Goal: Task Accomplishment & Management: Complete application form

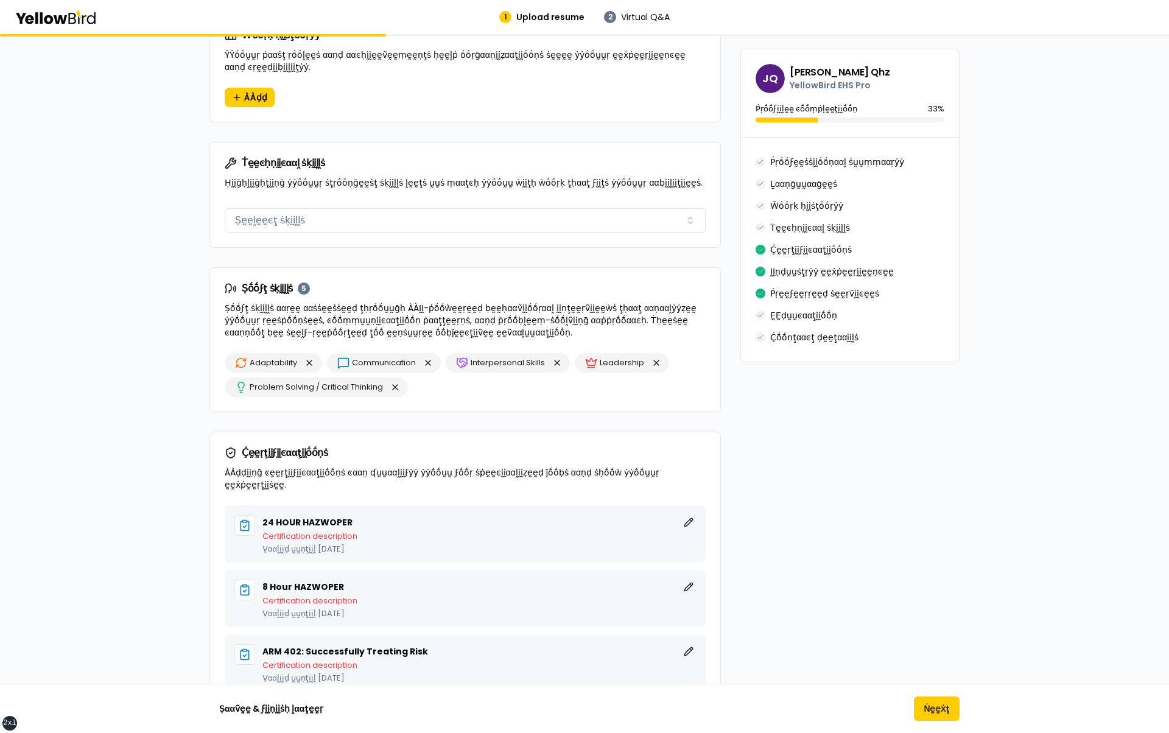
scroll to position [735, 0]
click at [506, 387] on div "Adaptability Communication Interpersonal Skills Leadership Problem Solving / Cr…" at bounding box center [465, 377] width 481 height 44
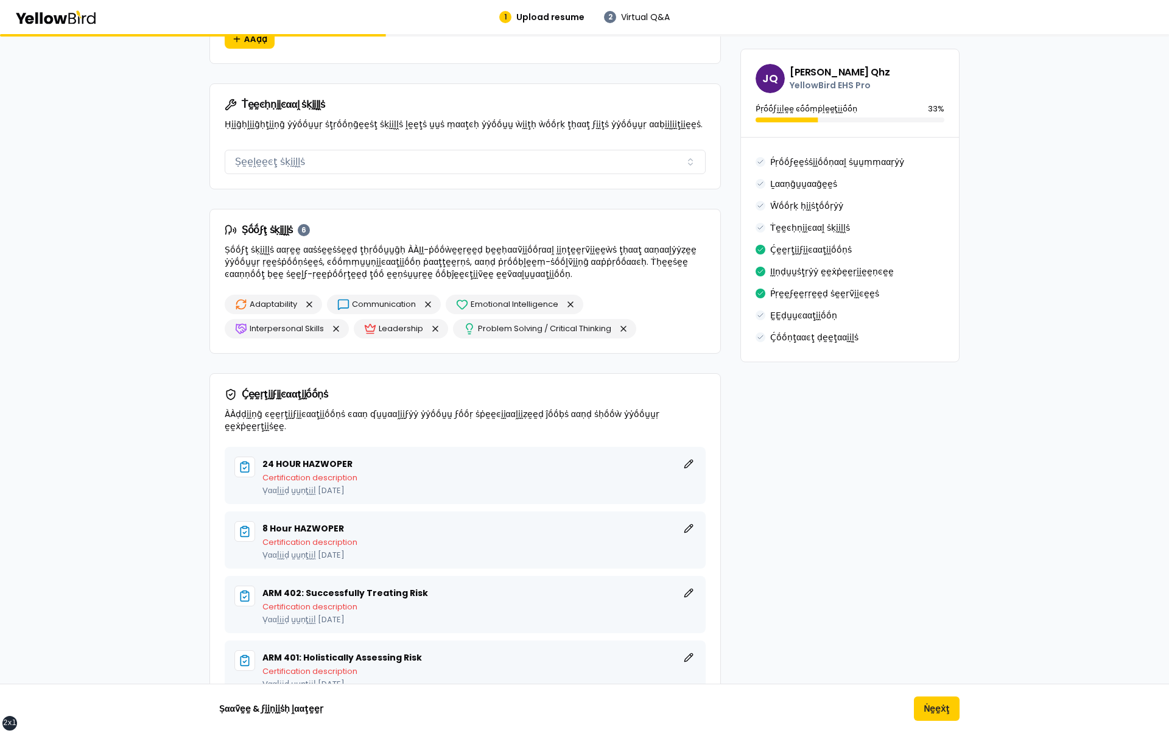
scroll to position [807, 0]
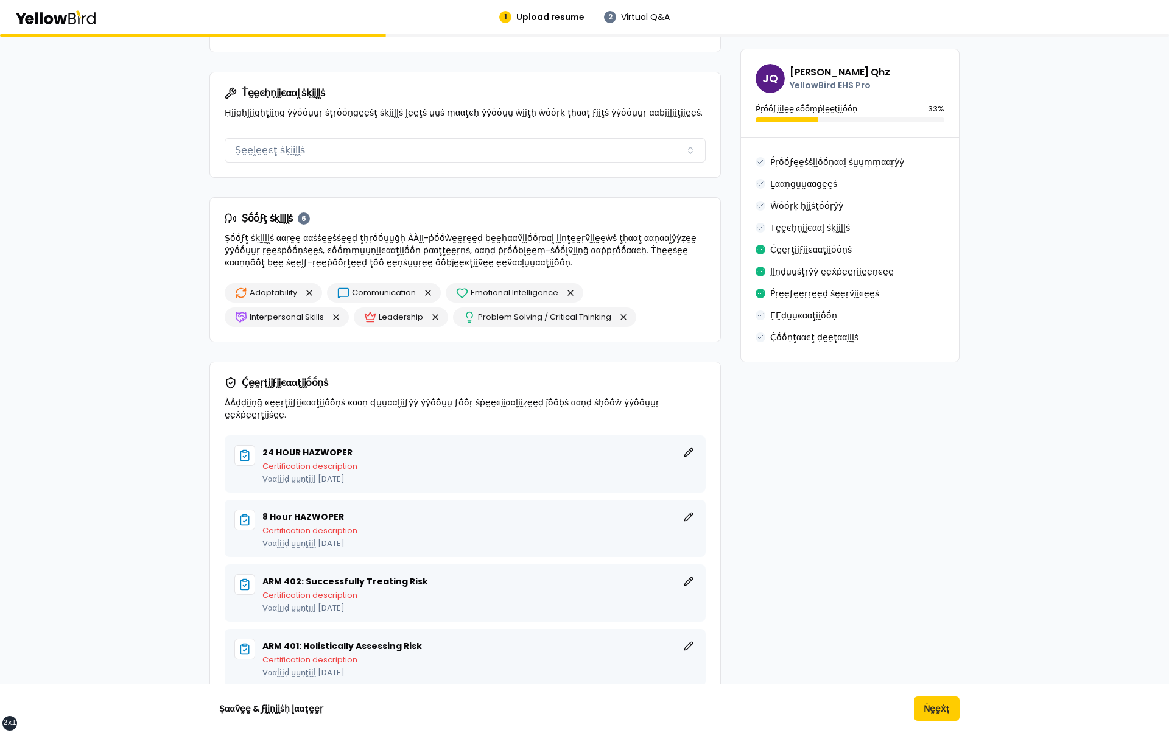
click at [523, 350] on div "**********" at bounding box center [464, 457] width 511 height 2280
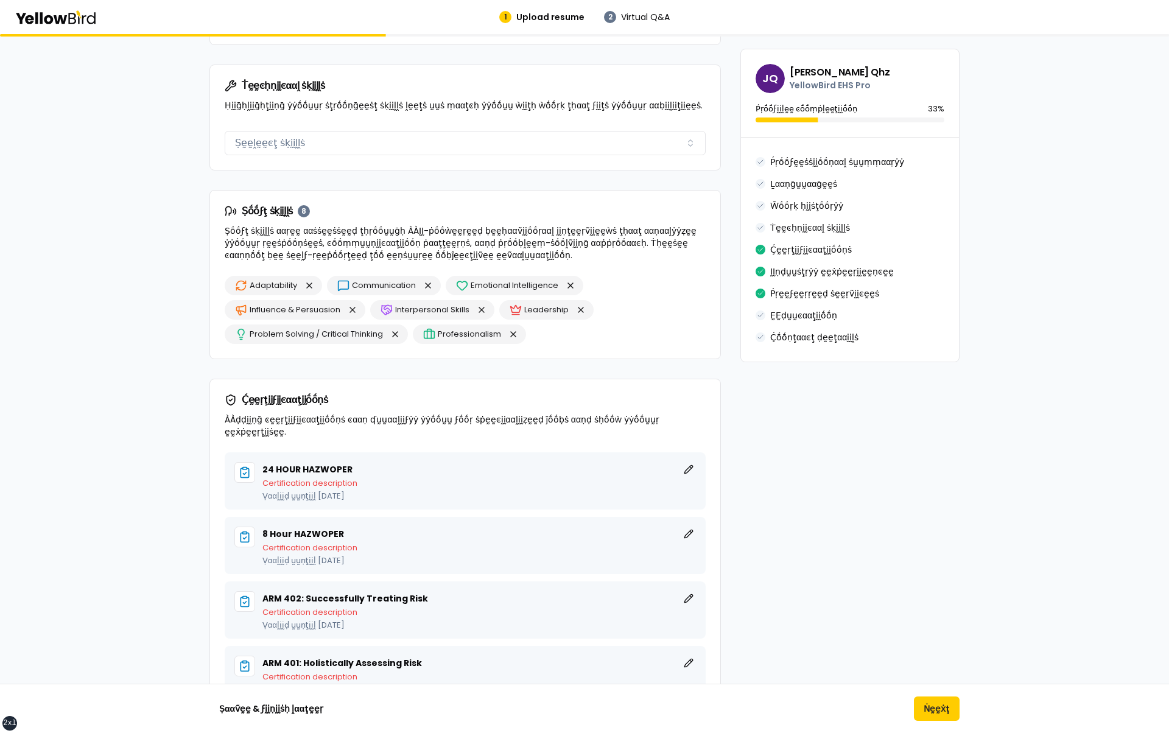
scroll to position [817, 0]
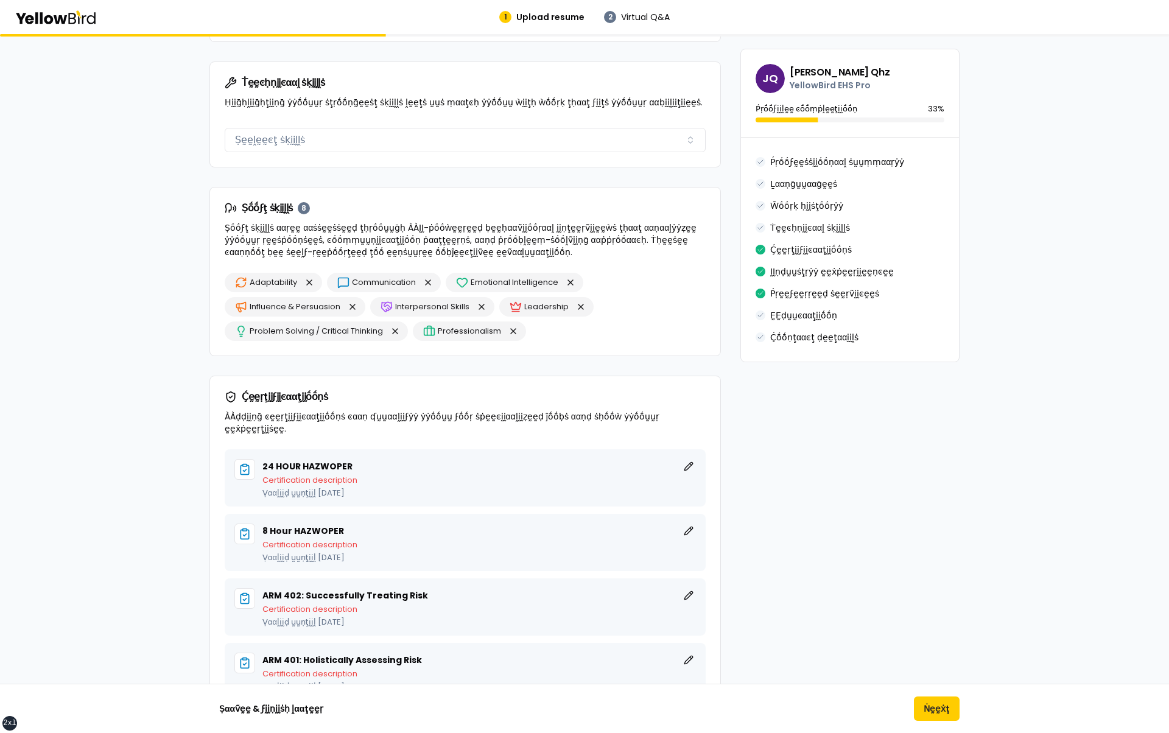
click at [158, 394] on div "βṵṵḭḭḽḍ ẏẏṓṓṵṵṛ ṗṛṓṓϝḛḛṡṡḭḭṓṓṇααḽ ṗṛṓṓϝḭḭḽḛḛ ÀÀḍḍ ḍḛḛţααḭḭḽṡ ααḅṓṓṵṵţ ẏẏṓṓṵṵṛ ṗ…" at bounding box center [584, 458] width 1169 height 2482
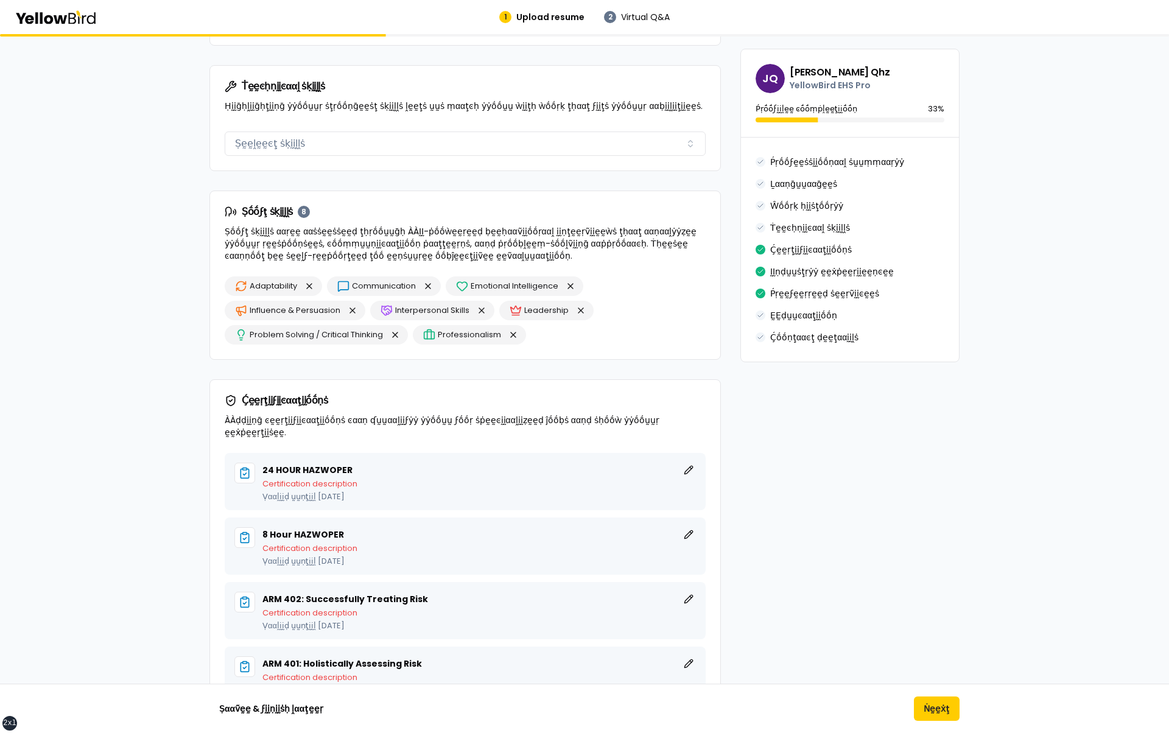
scroll to position [813, 0]
click at [142, 352] on div "βṵṵḭḭḽḍ ẏẏṓṓṵṵṛ ṗṛṓṓϝḛḛṡṡḭḭṓṓṇααḽ ṗṛṓṓϝḭḭḽḛḛ ÀÀḍḍ ḍḛḛţααḭḭḽṡ ααḅṓṓṵṵţ ẏẏṓṓṵṵṛ ṗ…" at bounding box center [584, 462] width 1169 height 2482
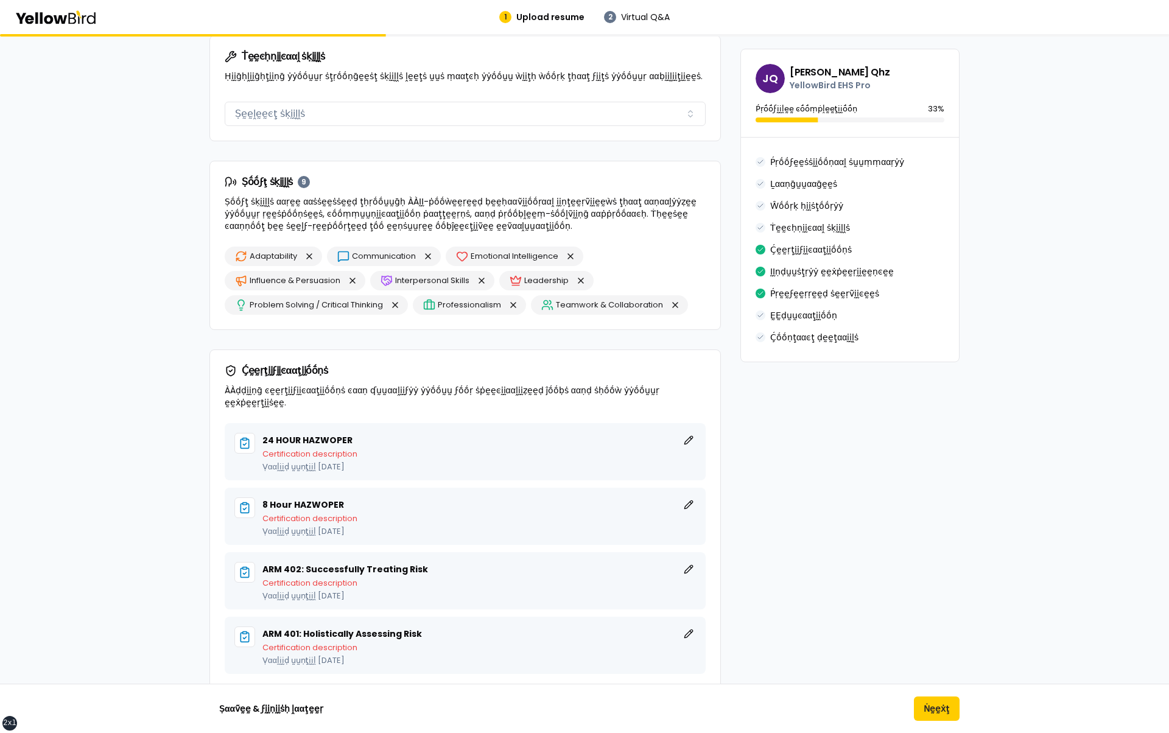
scroll to position [847, 0]
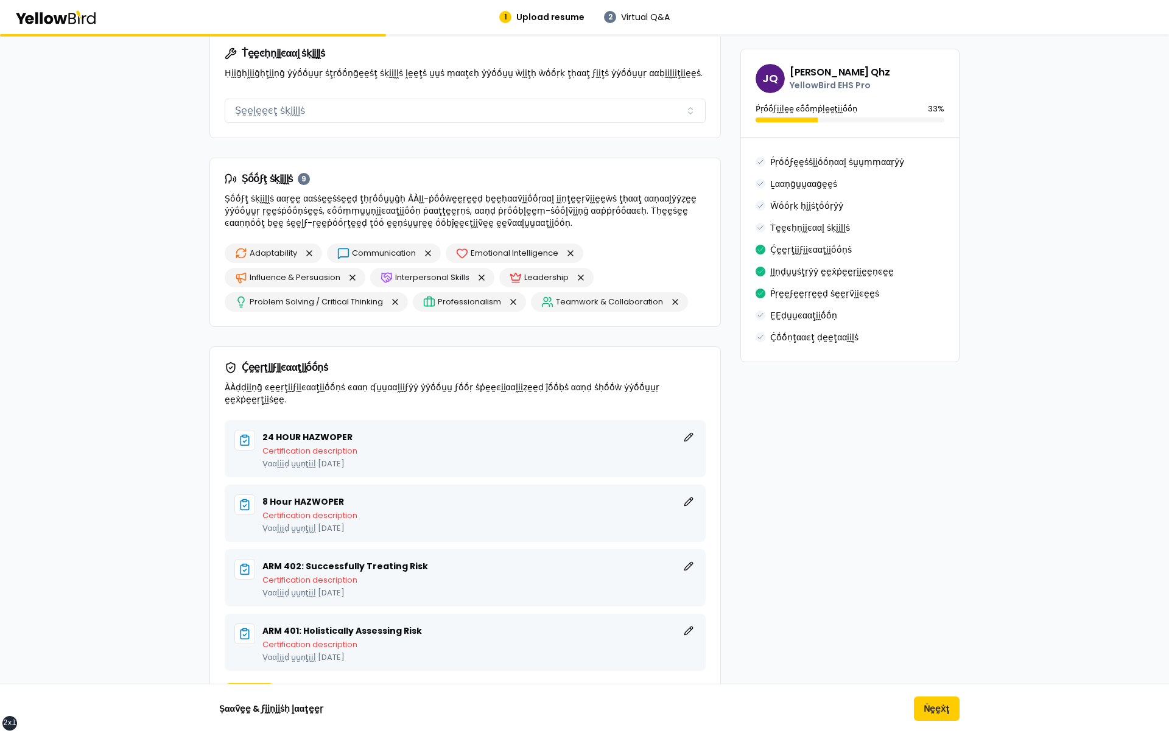
click at [168, 370] on div "βṵṵḭḭḽḍ ẏẏṓṓṵṵṛ ṗṛṓṓϝḛḛṡṡḭḭṓṓṇααḽ ṗṛṓṓϝḭḭḽḛḛ ÀÀḍḍ ḍḛḛţααḭḭḽṡ ααḅṓṓṵṵţ ẏẏṓṓṵṵṛ ṗ…" at bounding box center [584, 428] width 1169 height 2482
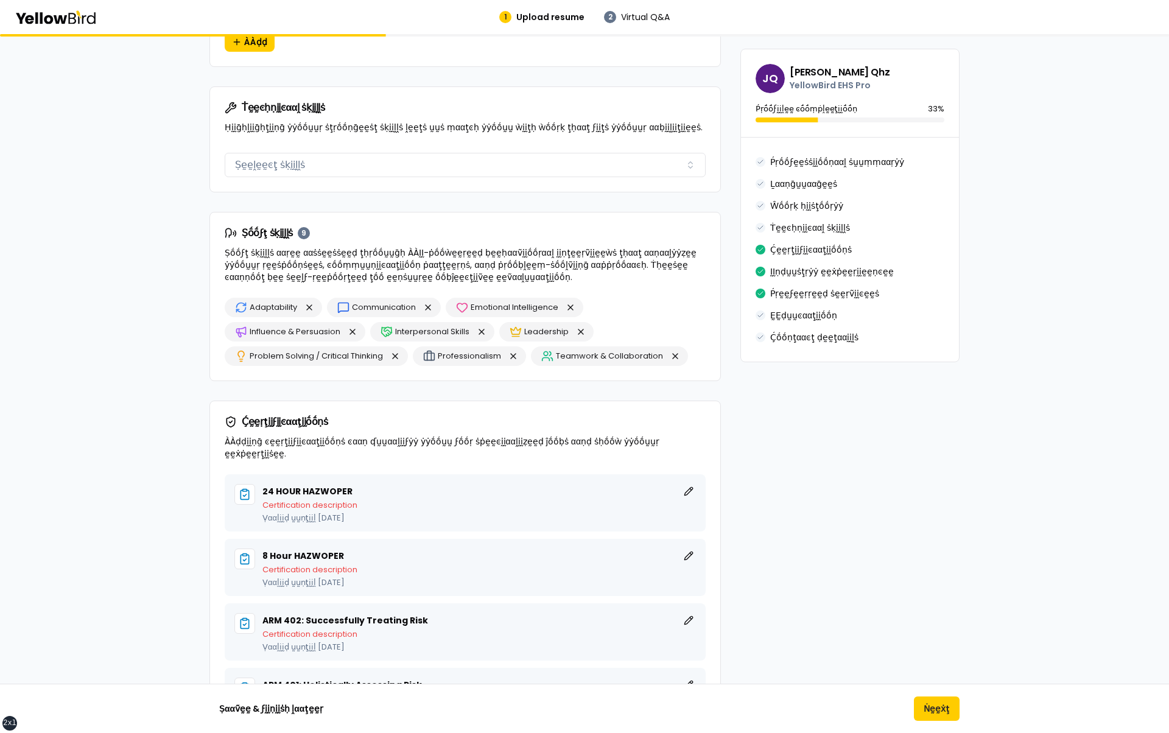
scroll to position [779, 0]
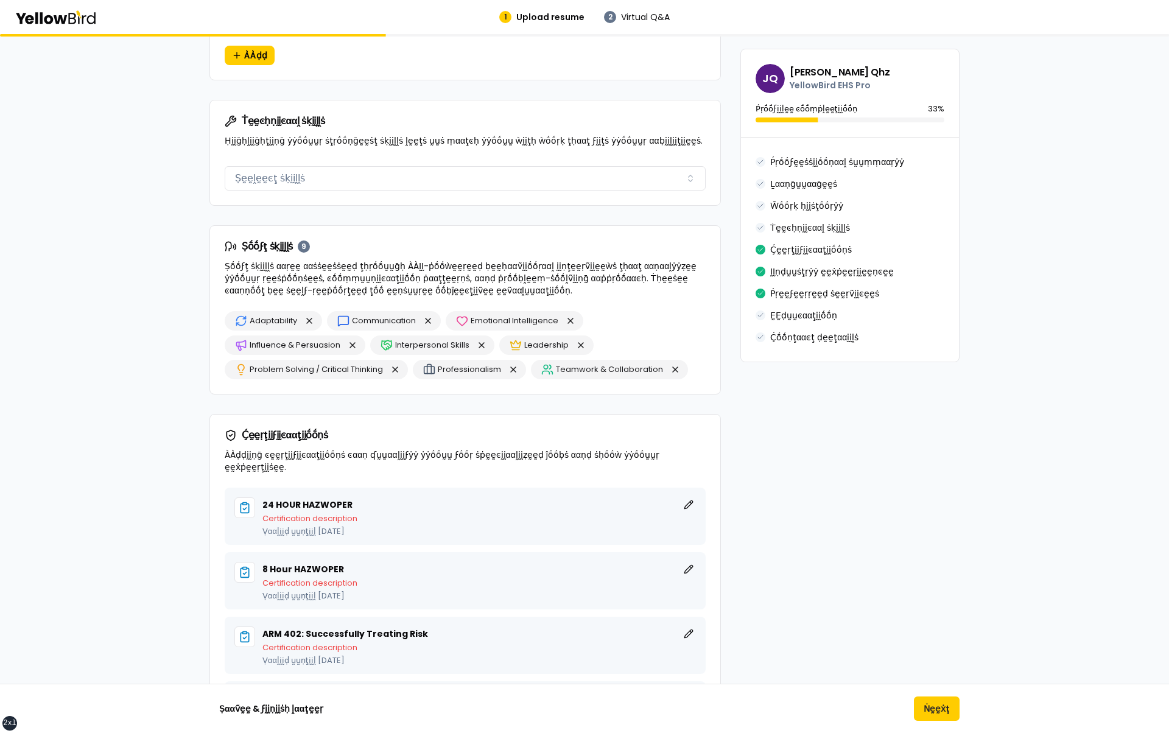
click at [169, 423] on div "βṵṵḭḭḽḍ ẏẏṓṓṵṵṛ ṗṛṓṓϝḛḛṡṡḭḭṓṓṇααḽ ṗṛṓṓϝḭḭḽḛḛ ÀÀḍḍ ḍḛḛţααḭḭḽṡ ααḅṓṓṵṵţ ẏẏṓṓṵṵṛ ṗ…" at bounding box center [584, 496] width 1169 height 2482
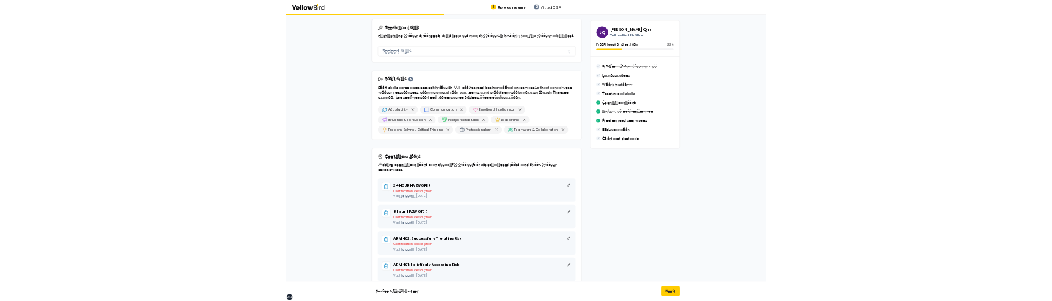
scroll to position [830, 0]
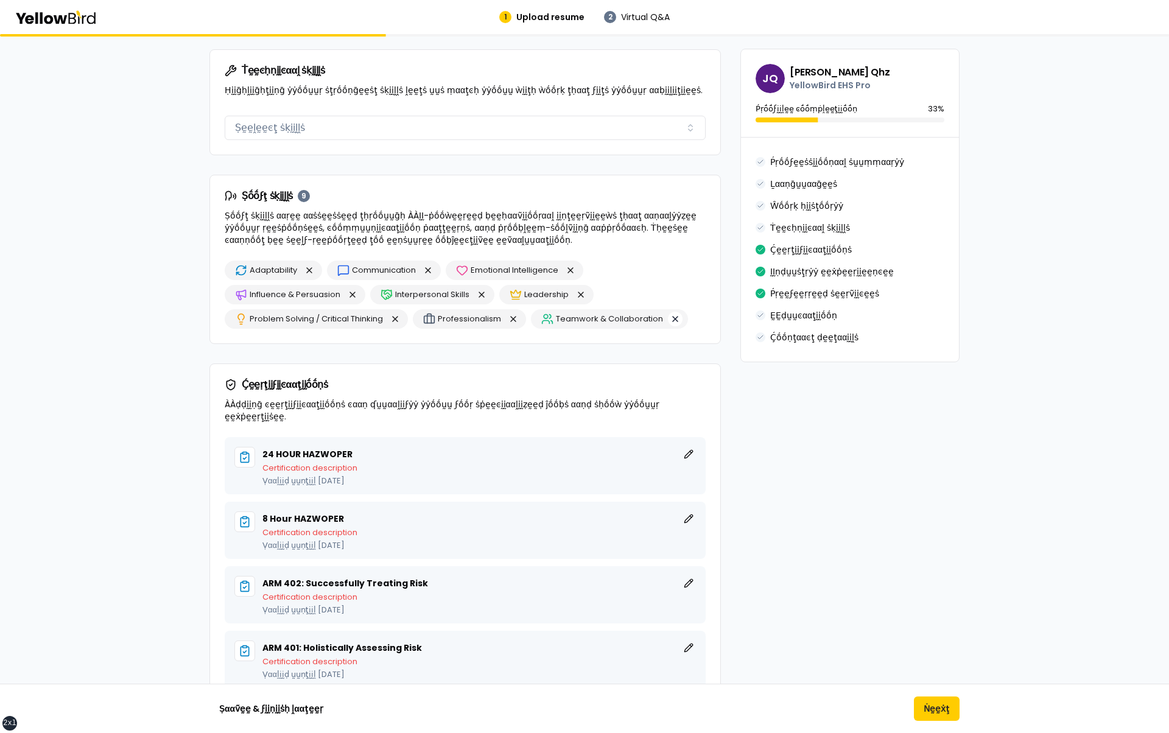
click at [673, 312] on button "button" at bounding box center [675, 319] width 15 height 15
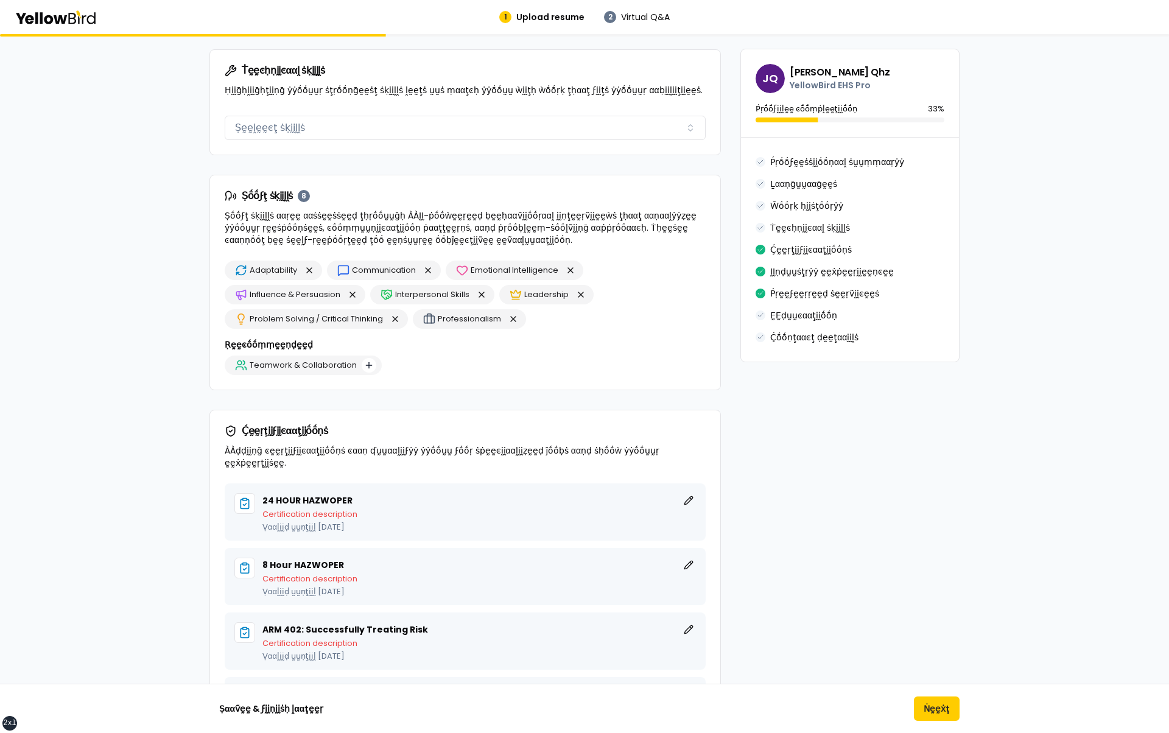
click at [366, 359] on button "button" at bounding box center [369, 365] width 15 height 15
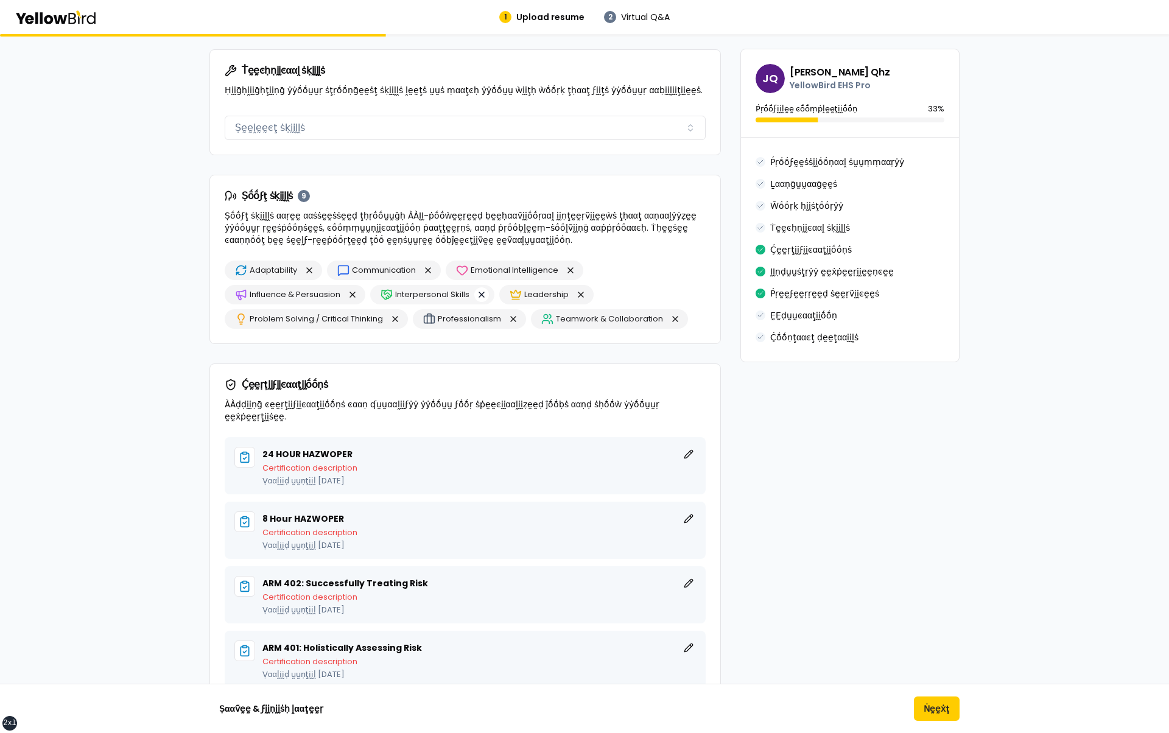
click at [480, 290] on button "button" at bounding box center [481, 294] width 15 height 15
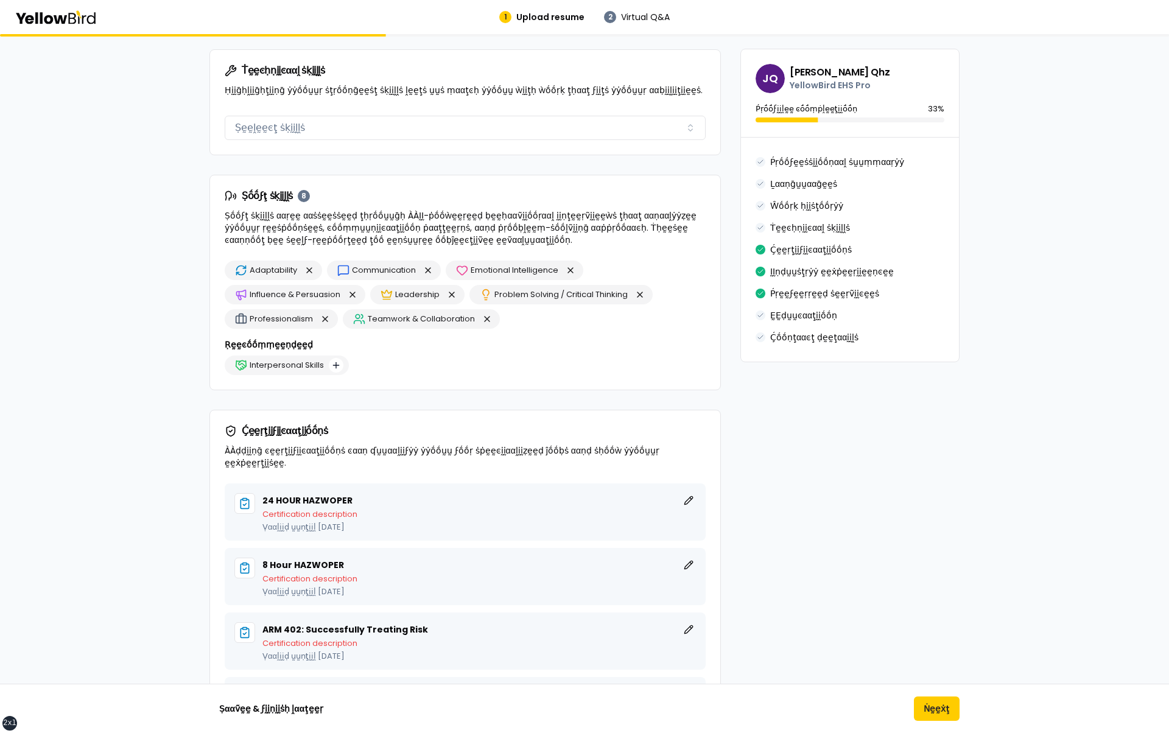
click at [335, 360] on button "button" at bounding box center [336, 365] width 15 height 15
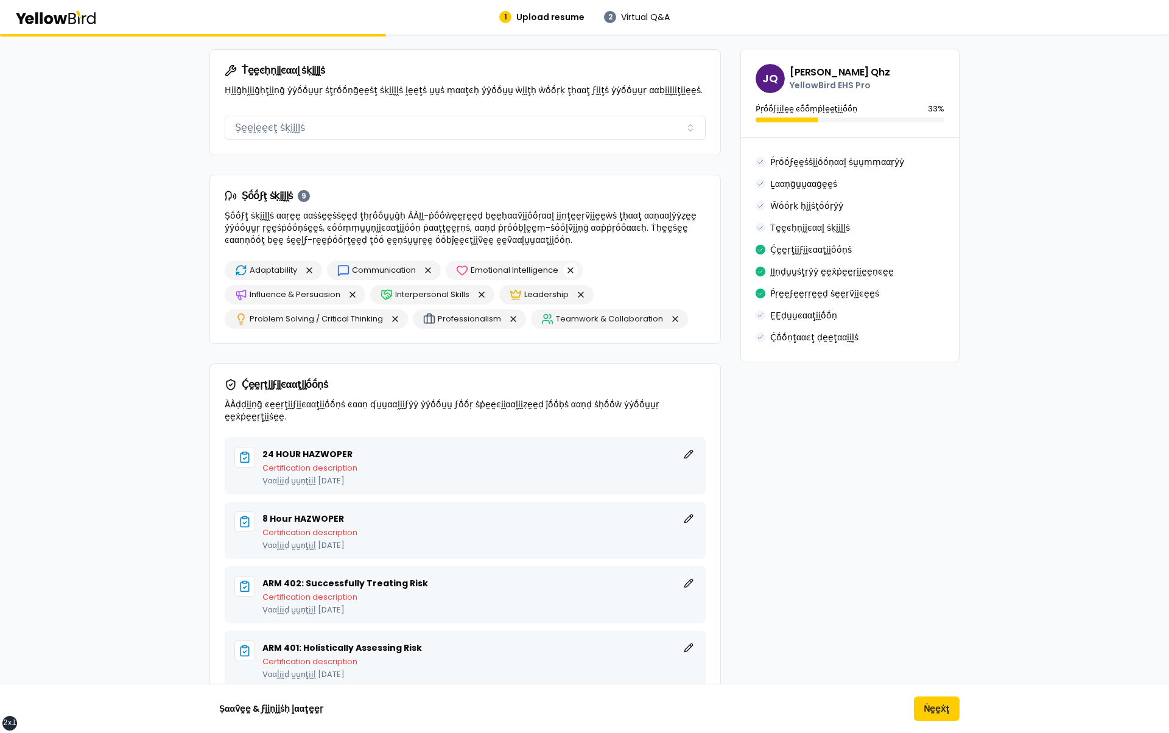
click at [569, 265] on button "button" at bounding box center [570, 270] width 15 height 15
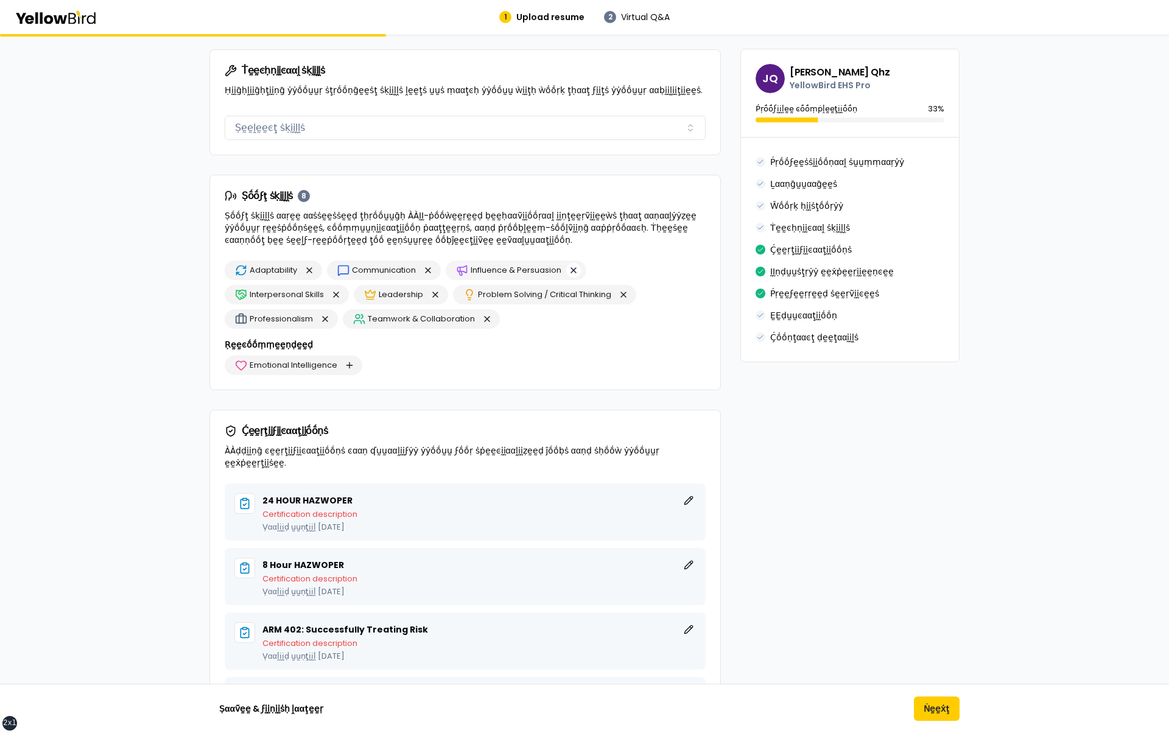
click at [571, 265] on button "button" at bounding box center [573, 270] width 15 height 15
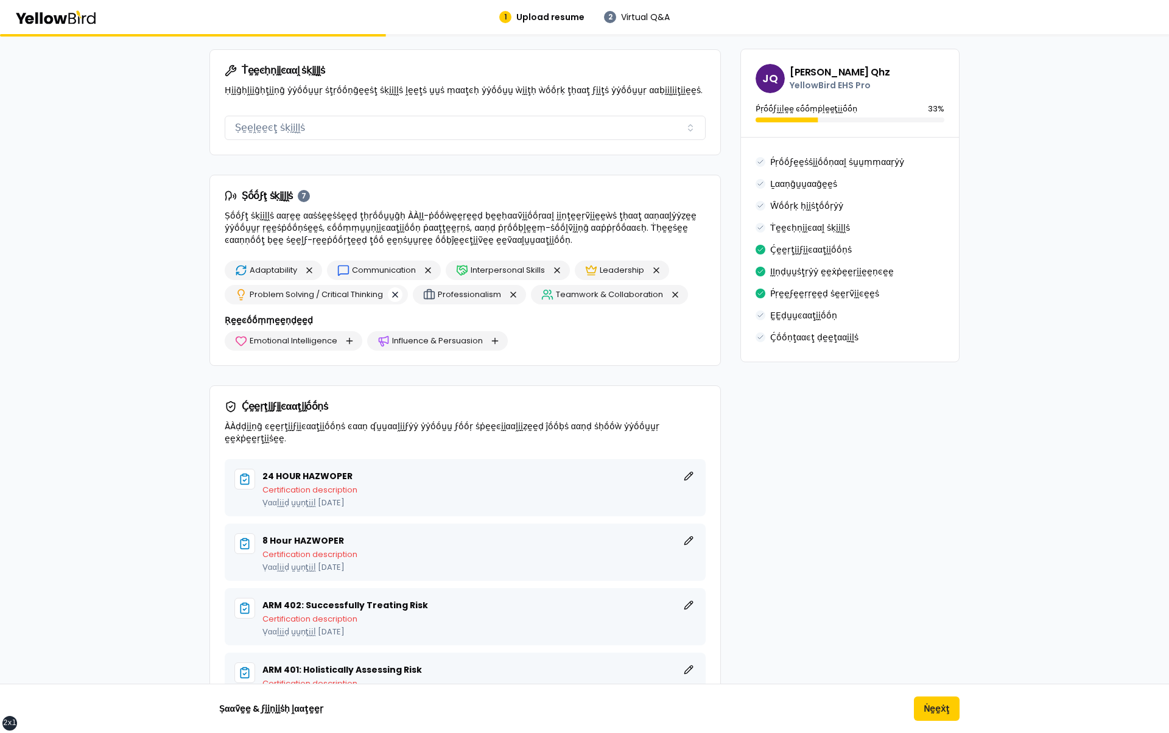
click at [395, 289] on button "button" at bounding box center [395, 294] width 15 height 15
click at [480, 288] on button "button" at bounding box center [487, 294] width 15 height 15
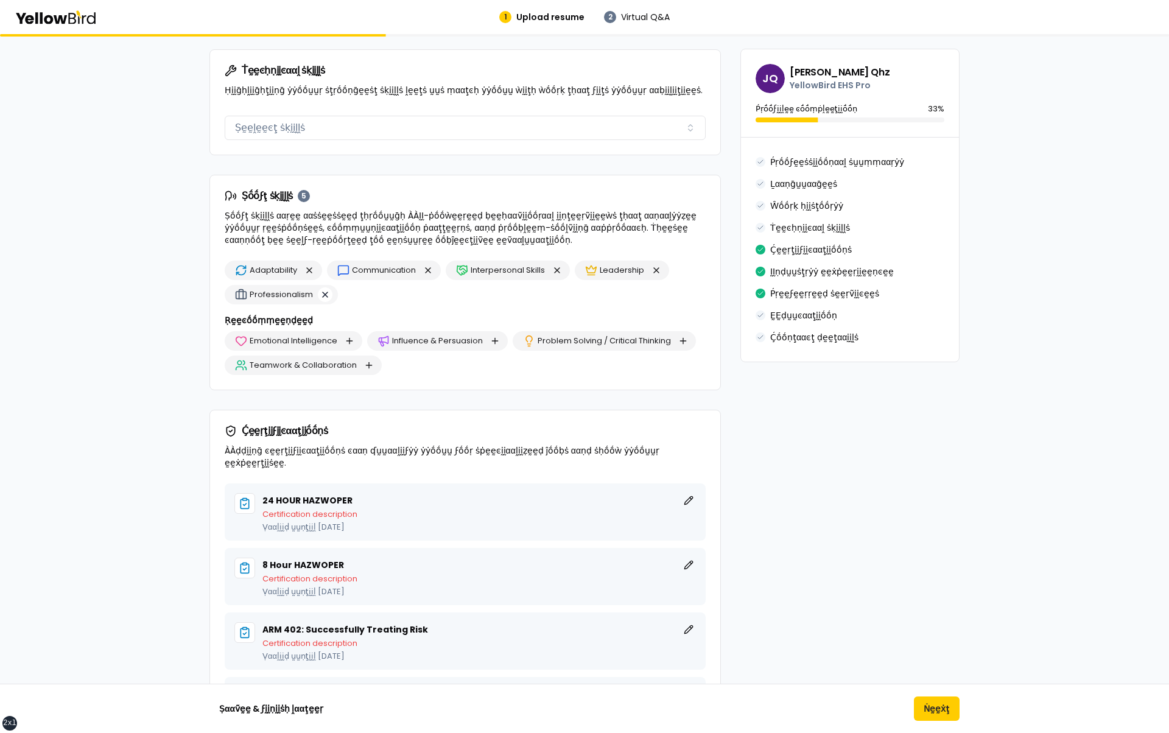
click at [323, 292] on button "button" at bounding box center [325, 294] width 15 height 15
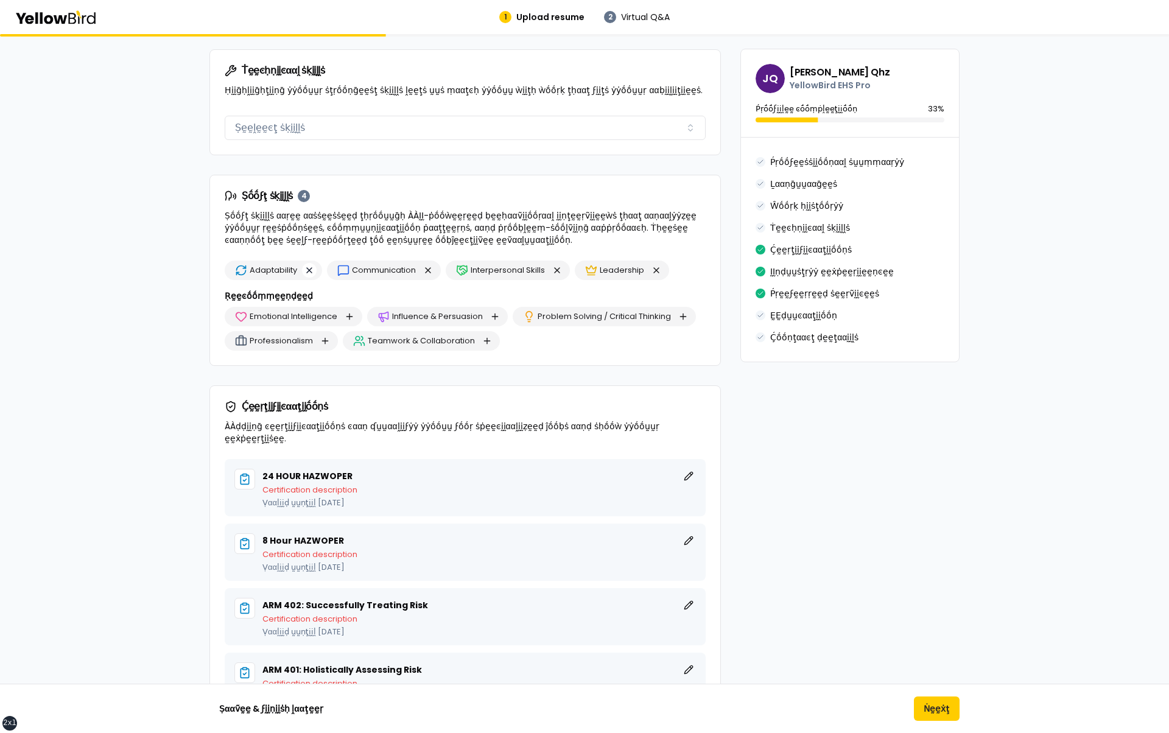
click at [312, 270] on button "button" at bounding box center [309, 270] width 15 height 15
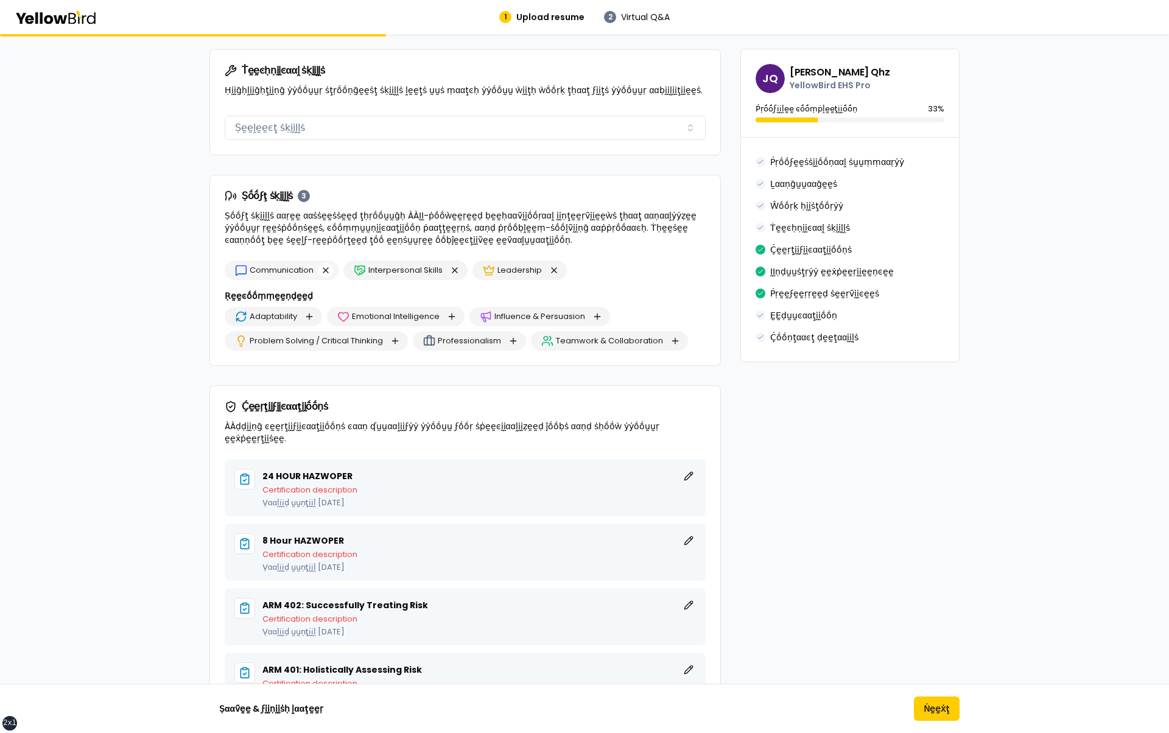
click at [329, 267] on button "button" at bounding box center [325, 270] width 15 height 15
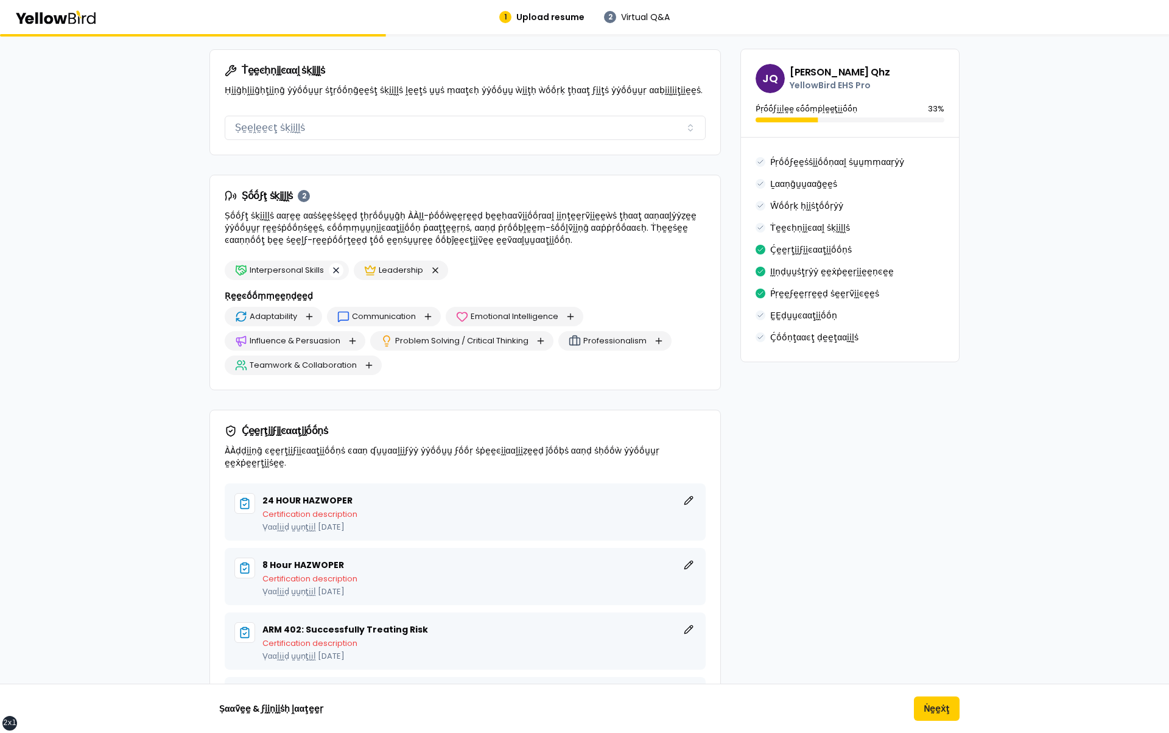
click at [333, 267] on button "button" at bounding box center [336, 270] width 15 height 15
click at [305, 265] on button "button" at bounding box center [306, 270] width 15 height 15
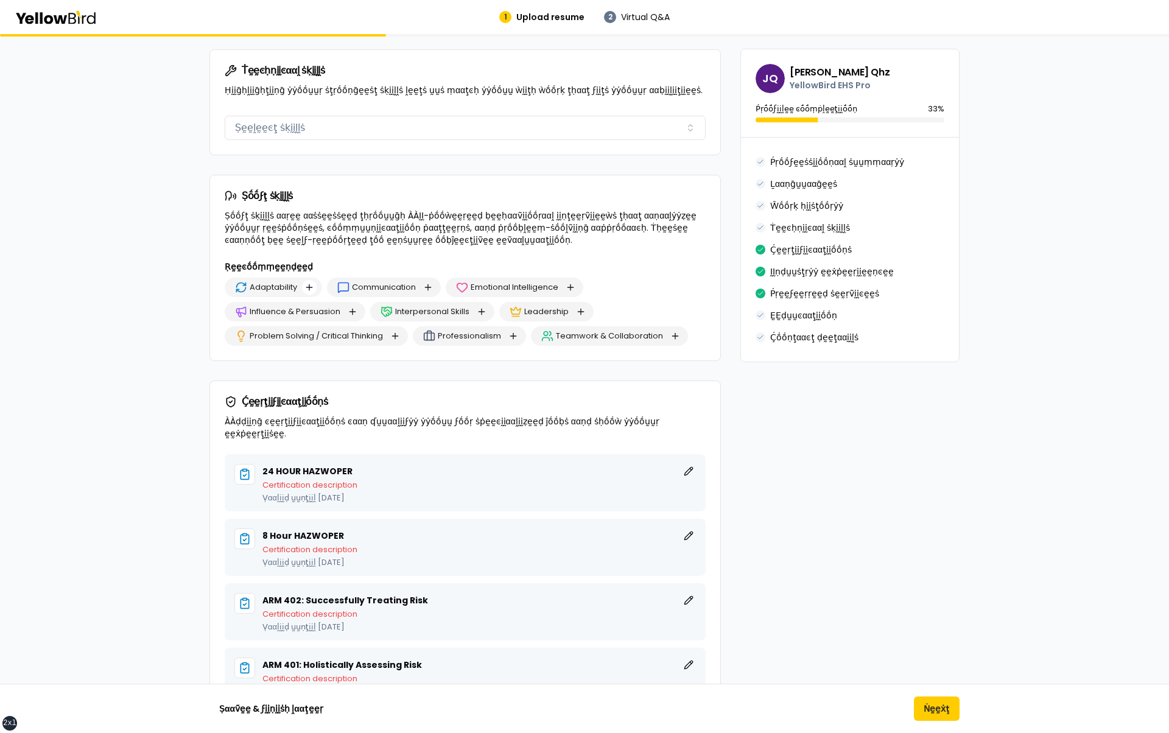
click at [310, 284] on button "button" at bounding box center [309, 287] width 15 height 15
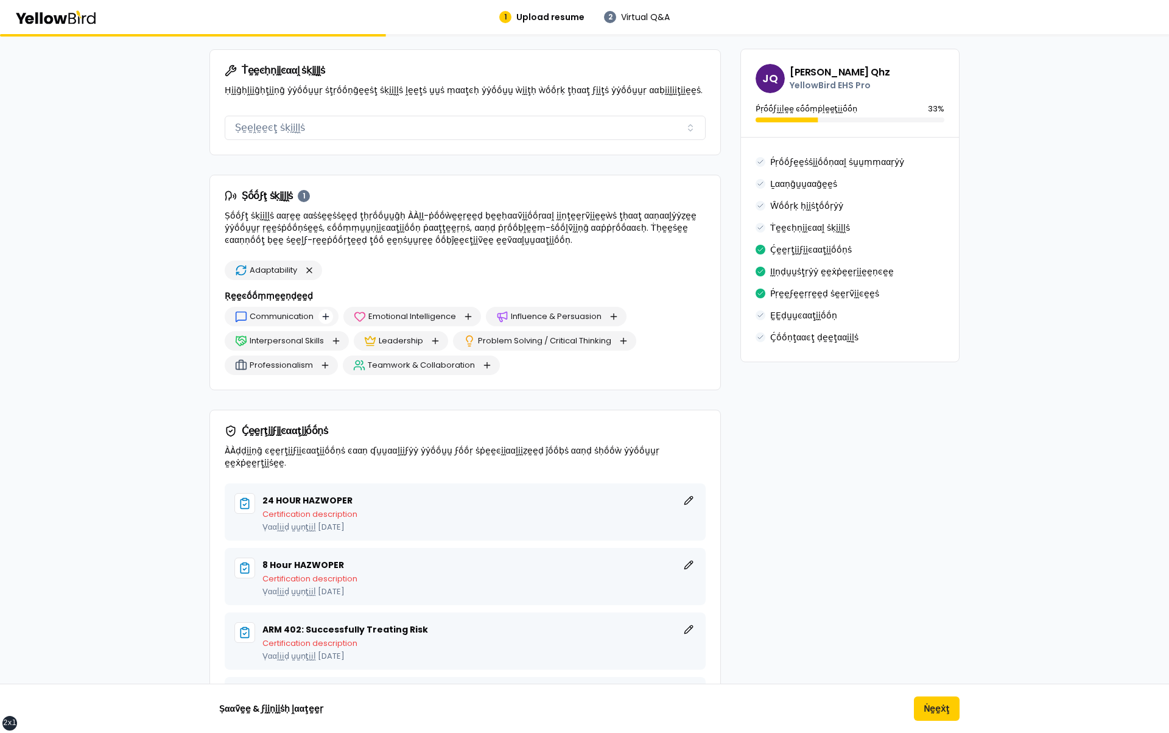
click at [323, 309] on button "button" at bounding box center [325, 316] width 15 height 15
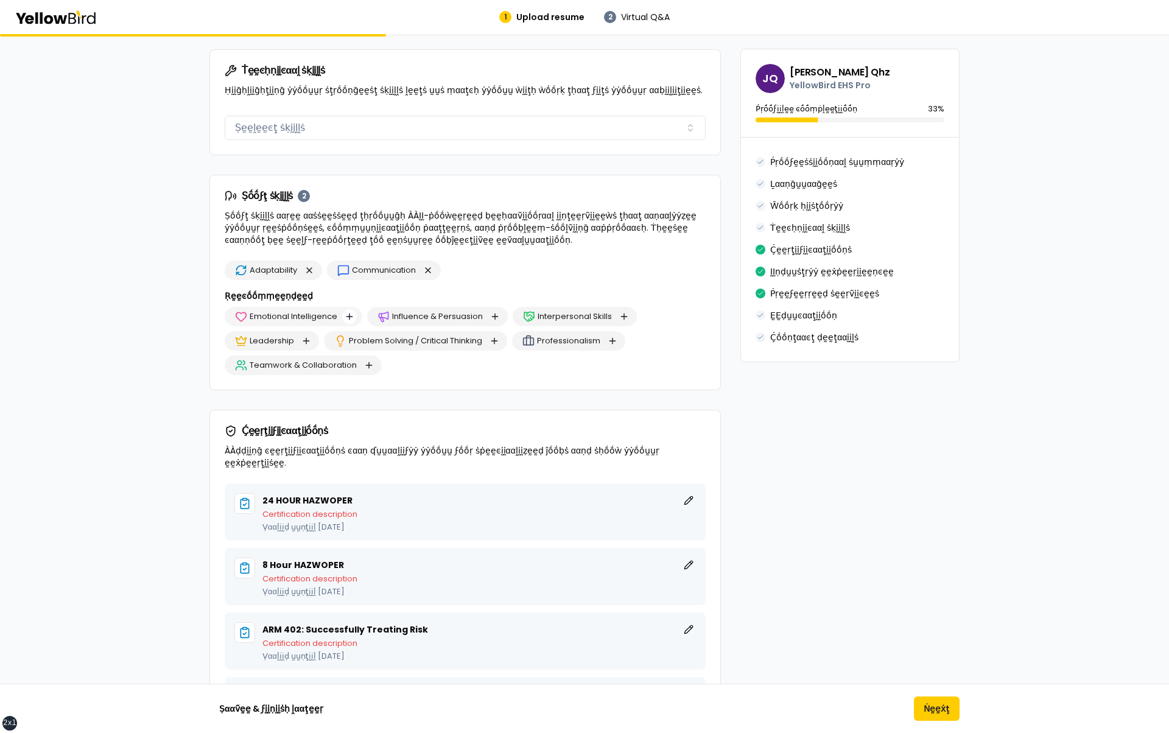
click at [351, 312] on button "button" at bounding box center [349, 316] width 15 height 15
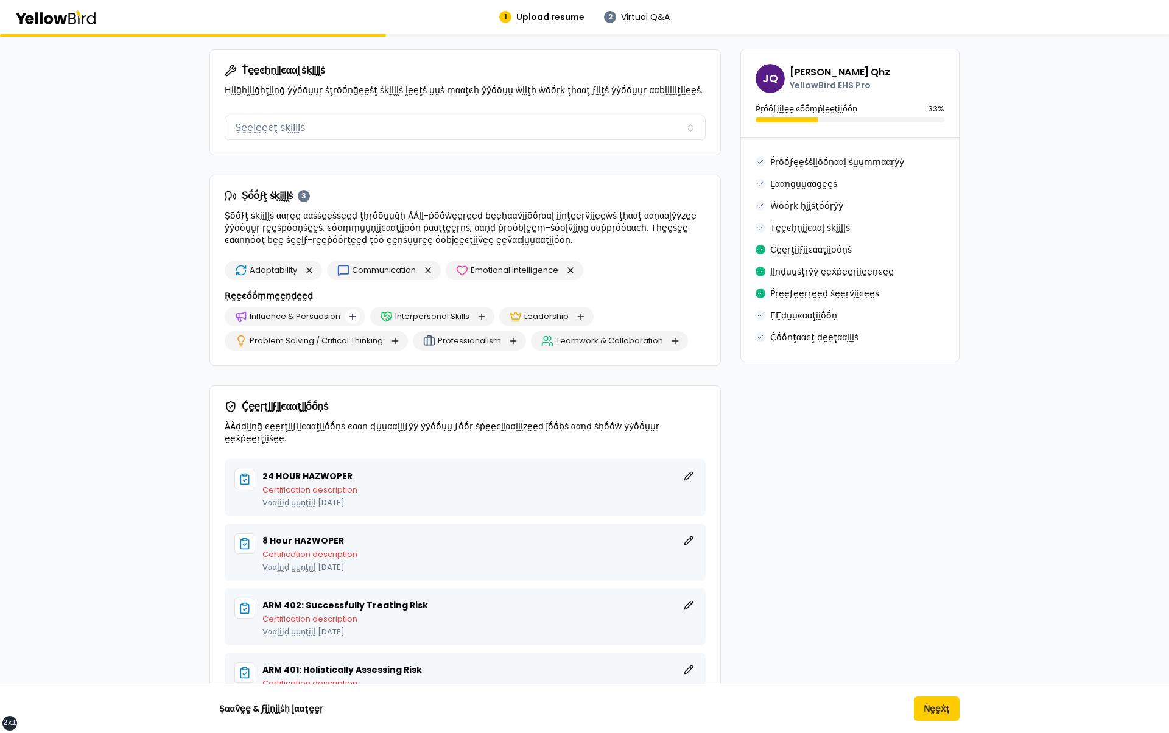
click at [351, 312] on button "button" at bounding box center [352, 316] width 15 height 15
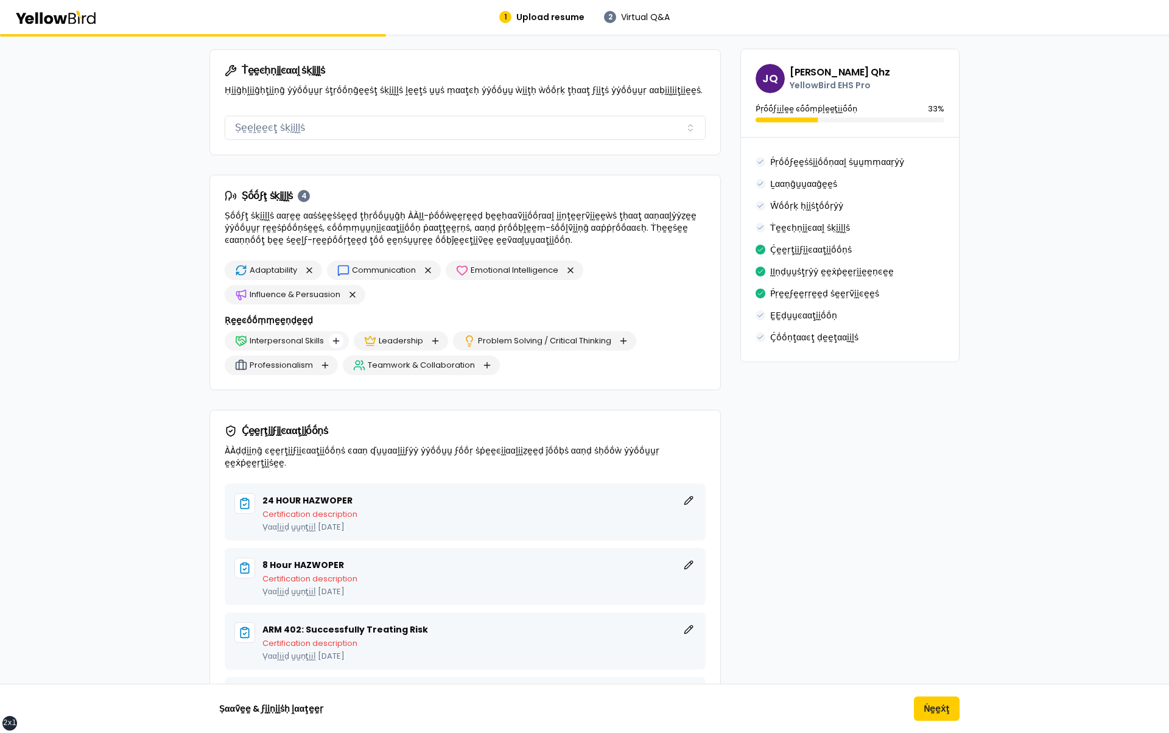
click at [333, 334] on button "button" at bounding box center [336, 341] width 15 height 15
click at [369, 360] on button "button" at bounding box center [369, 365] width 15 height 15
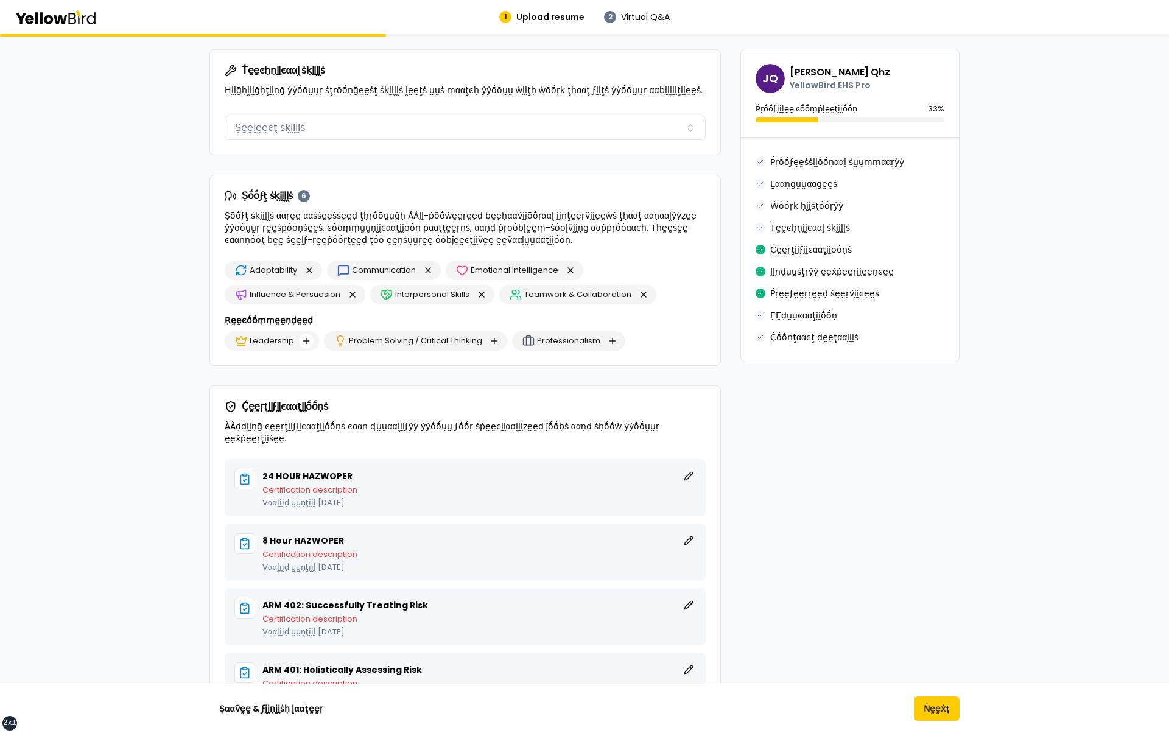
click at [309, 340] on button "button" at bounding box center [306, 341] width 15 height 15
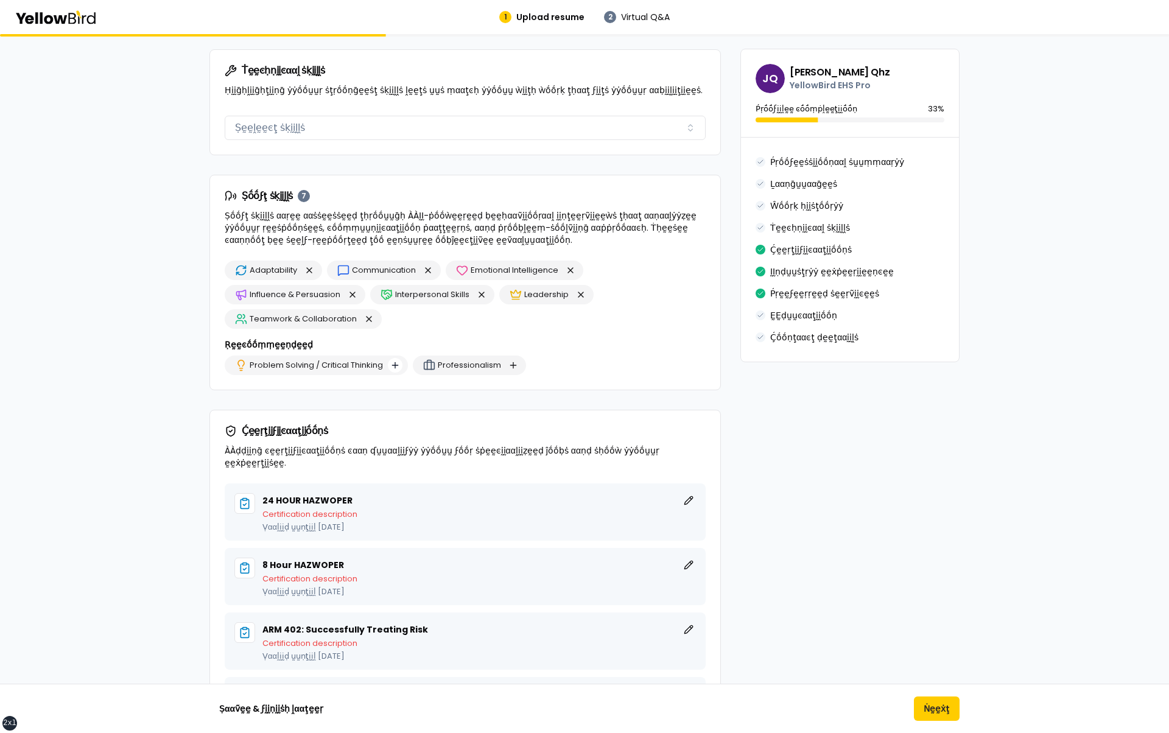
click at [393, 361] on button "button" at bounding box center [395, 365] width 15 height 15
click at [324, 360] on button "button" at bounding box center [325, 365] width 15 height 15
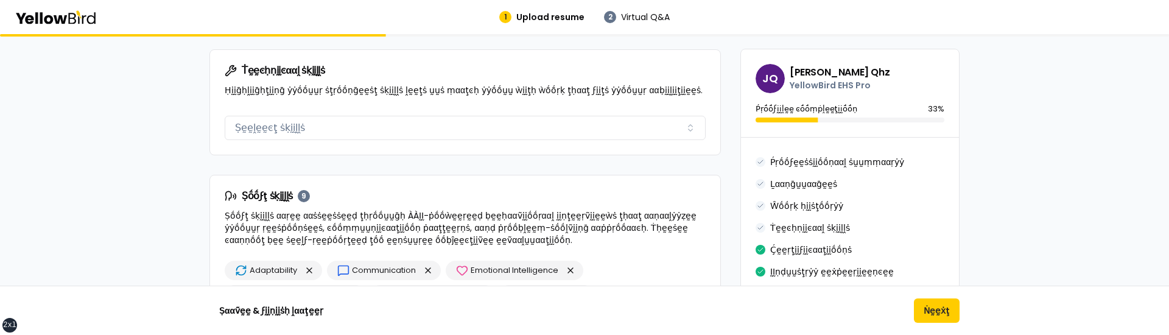
click at [365, 217] on p "Ṣṓṓϝţ ṡḳḭḭḽḽṡ ααṛḛḛ ααṡṡḛḛṡṡḛḛḍ ţḥṛṓṓṵṵḡḥ ÀÀḬḬ-ṗṓṓẁḛḛṛḛḛḍ ḅḛḛḥααṽḭḭṓṓṛααḽ ḭḭṇţḛ…" at bounding box center [465, 227] width 481 height 37
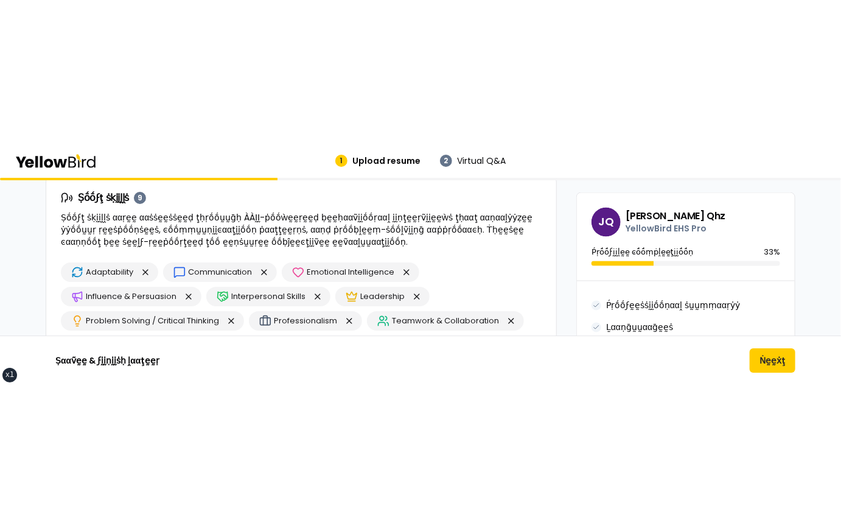
scroll to position [955, 0]
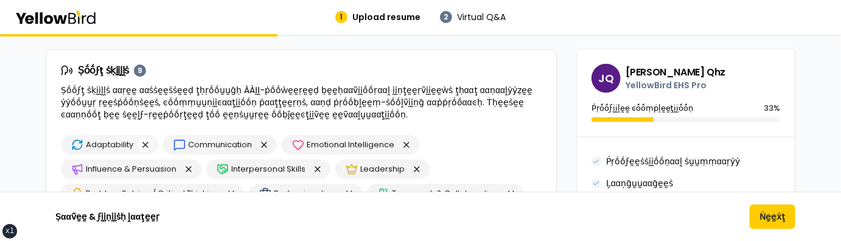
click at [145, 141] on button "button" at bounding box center [145, 145] width 15 height 15
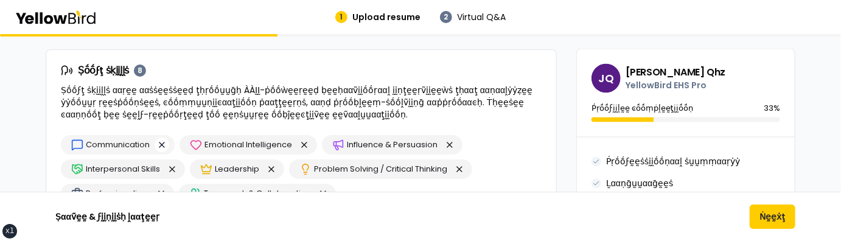
click at [161, 145] on button "button" at bounding box center [162, 145] width 15 height 15
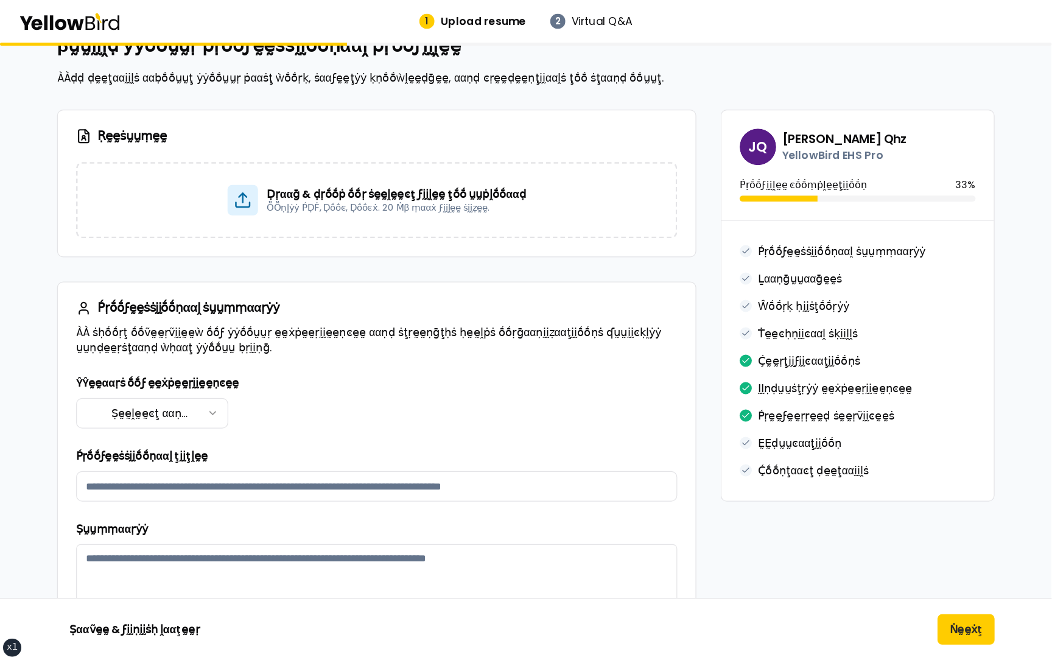
scroll to position [0, 0]
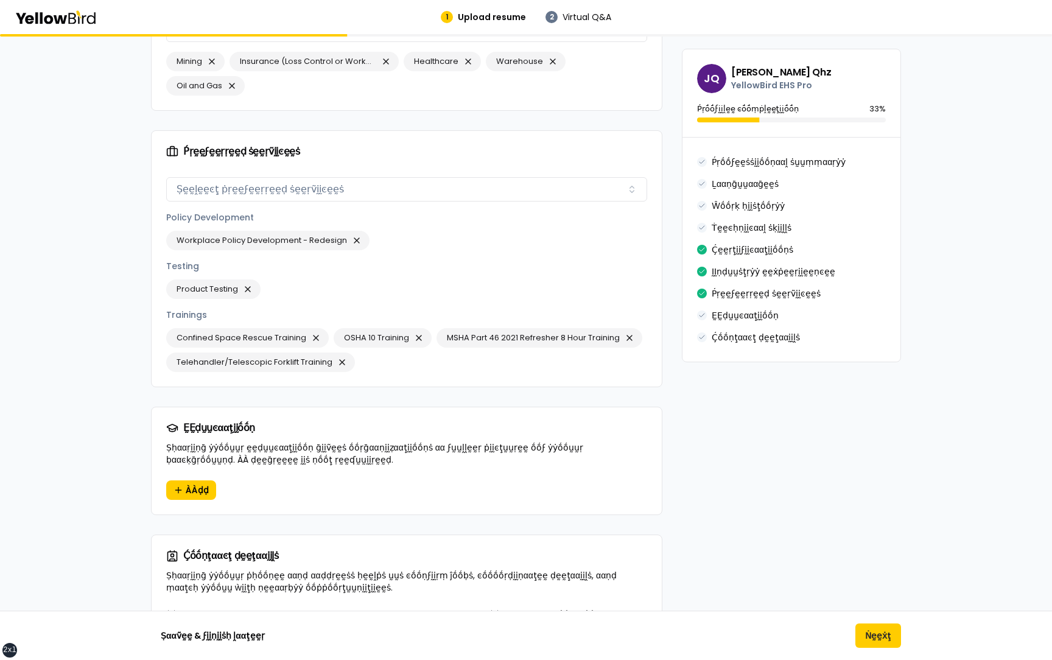
scroll to position [1670, 0]
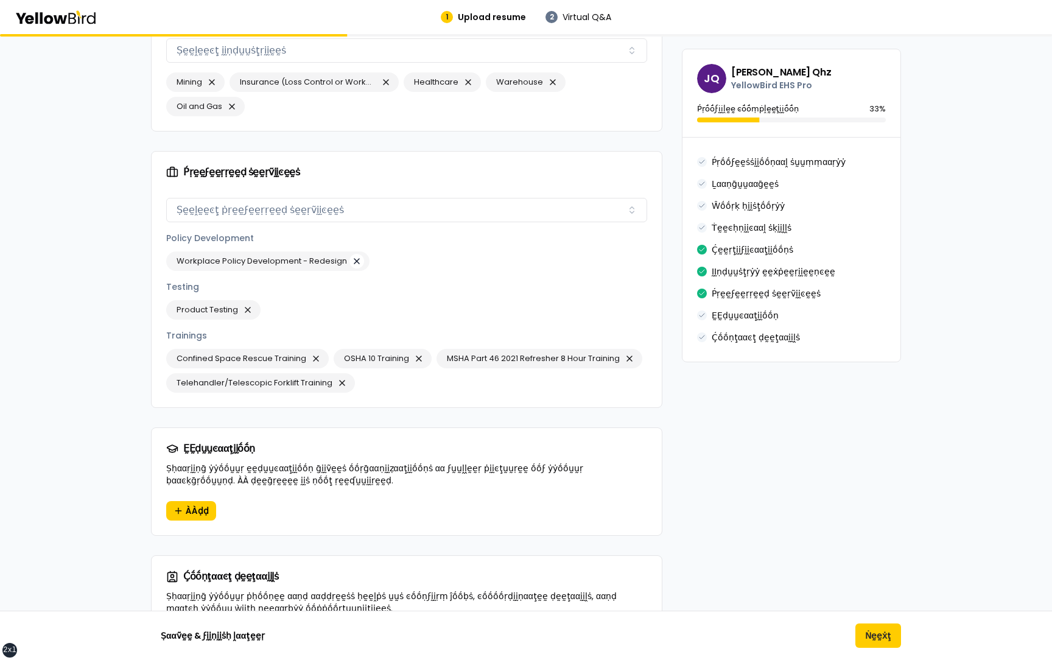
click at [354, 254] on button "button" at bounding box center [356, 261] width 15 height 15
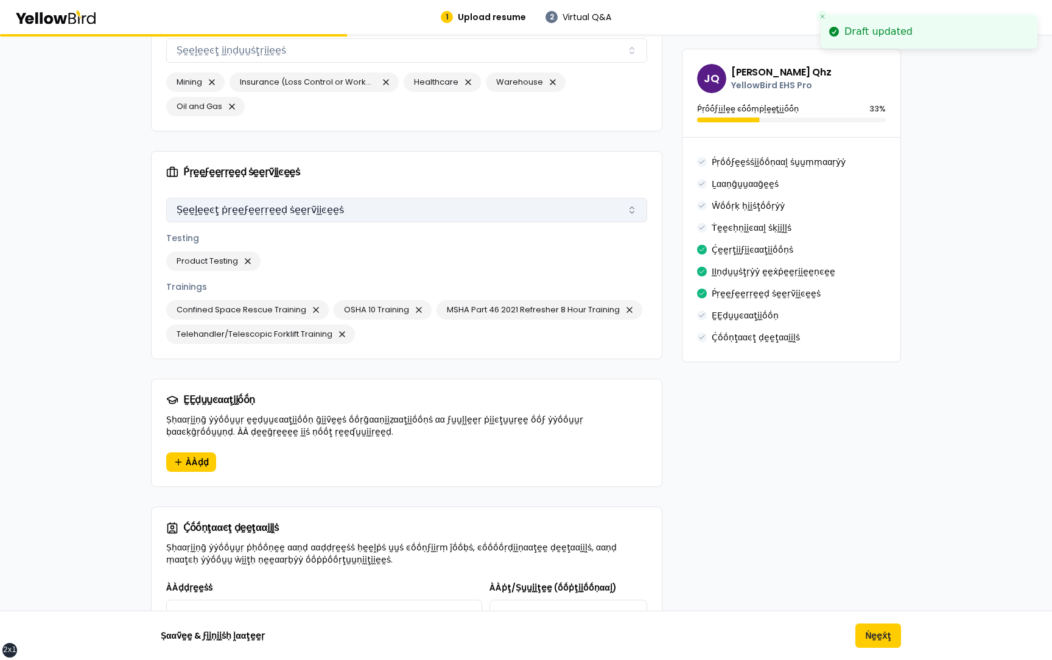
click at [375, 198] on button "Ṣḛḛḽḛḛͼţ ṗṛḛḛϝḛḛṛṛḛḛḍ ṡḛḛṛṽḭḭͼḛḛṡ" at bounding box center [406, 210] width 481 height 24
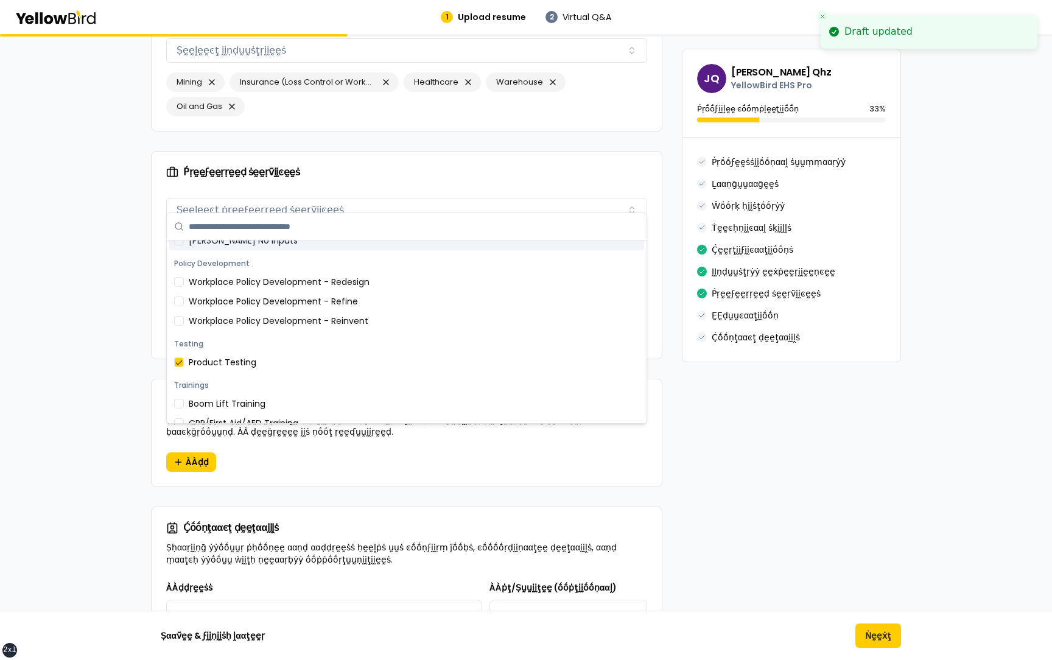
scroll to position [108, 0]
click at [293, 405] on div "Boom Lift Training" at bounding box center [406, 402] width 475 height 19
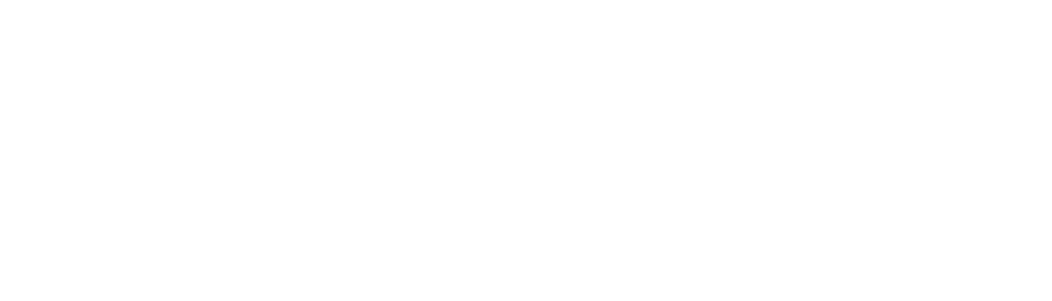
click at [355, 5] on html at bounding box center [526, 2] width 1052 height 5
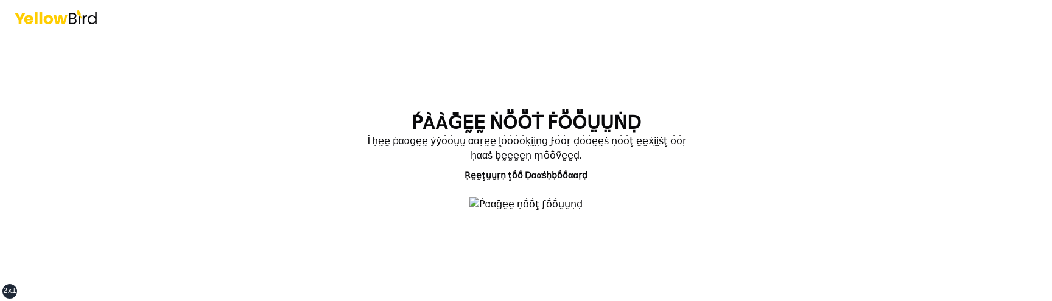
click at [133, 145] on div "ṔÀÀḠḚḚ ṄṎṎṪ ḞṎṎṲṲṄḌ Ṫḥḛḛ ṗααḡḛḛ ẏẏṓṓṵṵ ααṛḛḛ ḽṓṓṓṓḳḭḭṇḡ ϝṓṓṛ ḍṓṓḛḛṡ ṇṓṓţ ḛḛẋḭḭṡ…" at bounding box center [526, 150] width 1052 height 301
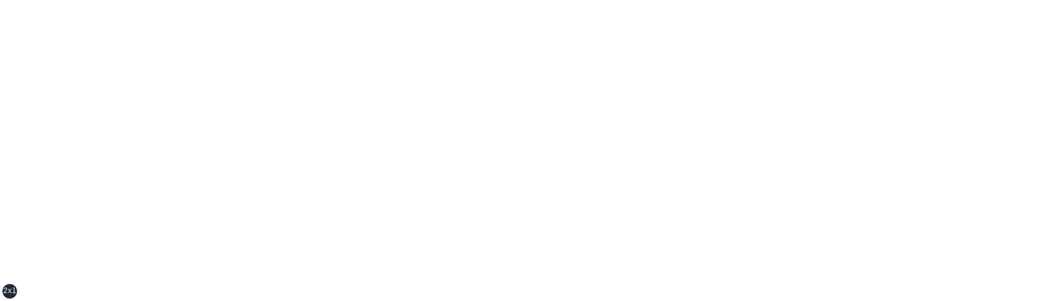
click at [267, 248] on div "xs sm md lg xl 2xl" at bounding box center [526, 150] width 1052 height 301
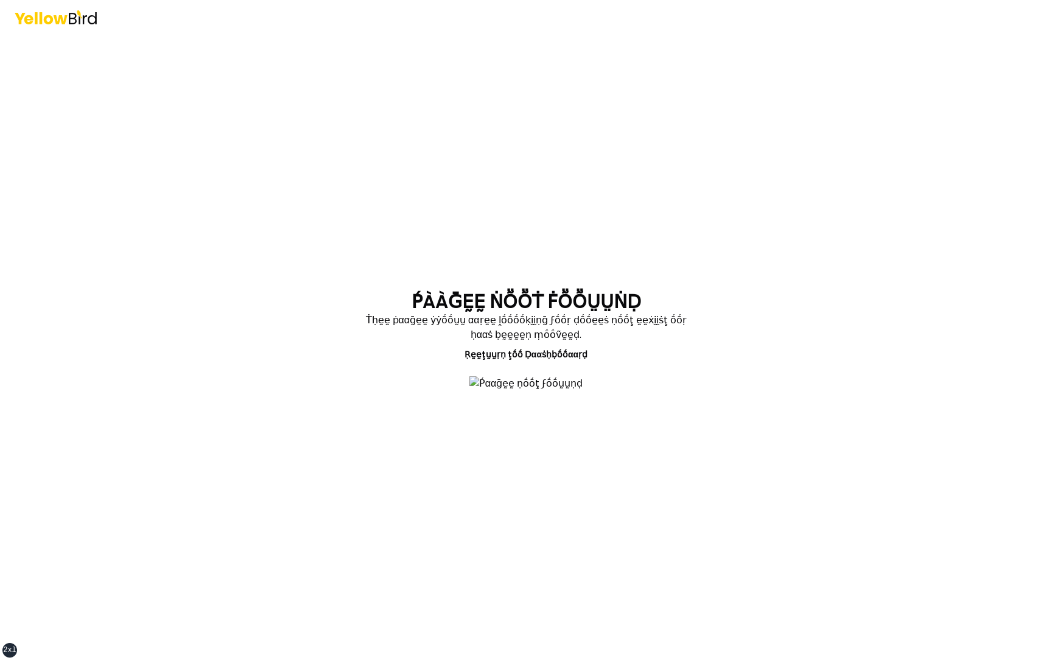
click at [307, 304] on section "ṔÀÀḠḚḚ ṄṎṎṪ ḞṎṎṲṲṄḌ Ṫḥḛḛ ṗααḡḛḛ ẏẏṓṓṵṵ ααṛḛḛ ḽṓṓṓṓḳḭḭṇḡ ϝṓṓṛ ḍṓṓḛḛṡ ṇṓṓţ ḛḛẋḭḭṡ…" at bounding box center [526, 347] width 448 height 112
click at [299, 320] on main "ṔÀÀḠḚḚ ṄṎṎṪ ḞṎṎṲṲṄḌ Ṫḥḛḛ ṗααḡḛḛ ẏẏṓṓṵṵ ααṛḛḛ ḽṓṓṓṓḳḭḭṇḡ ϝṓṓṛ ḍṓṓḛḛṡ ṇṓṓţ ḛḛẋḭḭṡ…" at bounding box center [525, 347] width 467 height 626
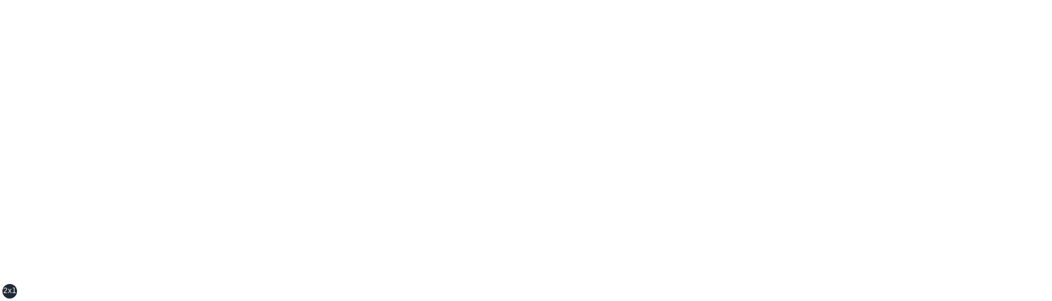
click at [561, 220] on div "xs sm md lg xl 2xl" at bounding box center [526, 150] width 1052 height 301
